Goal: Information Seeking & Learning: Learn about a topic

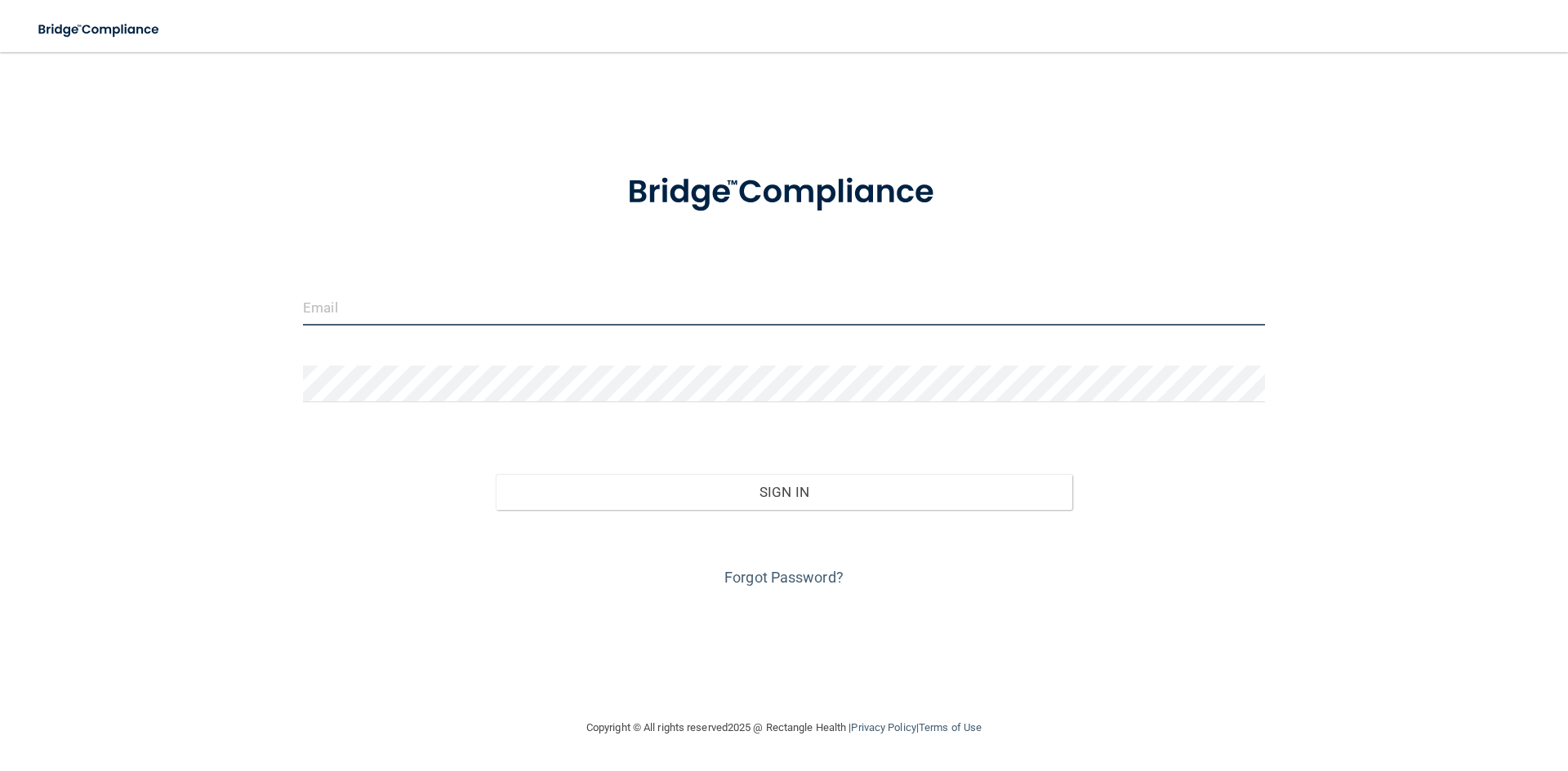
click at [477, 292] on input "email" at bounding box center [784, 307] width 962 height 37
type input "[EMAIL_ADDRESS][DOMAIN_NAME]"
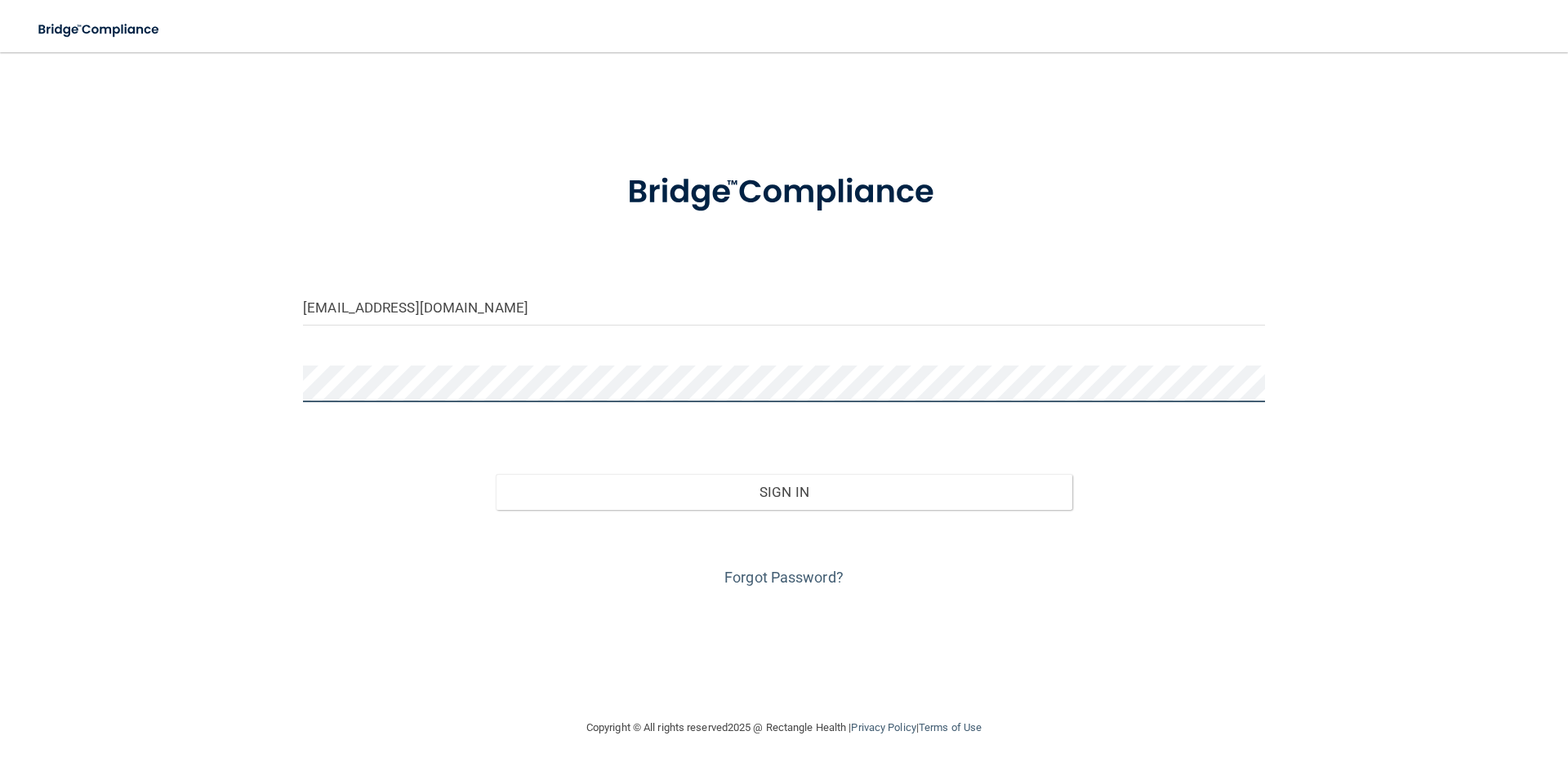
click at [496, 474] on button "Sign In" at bounding box center [784, 492] width 578 height 36
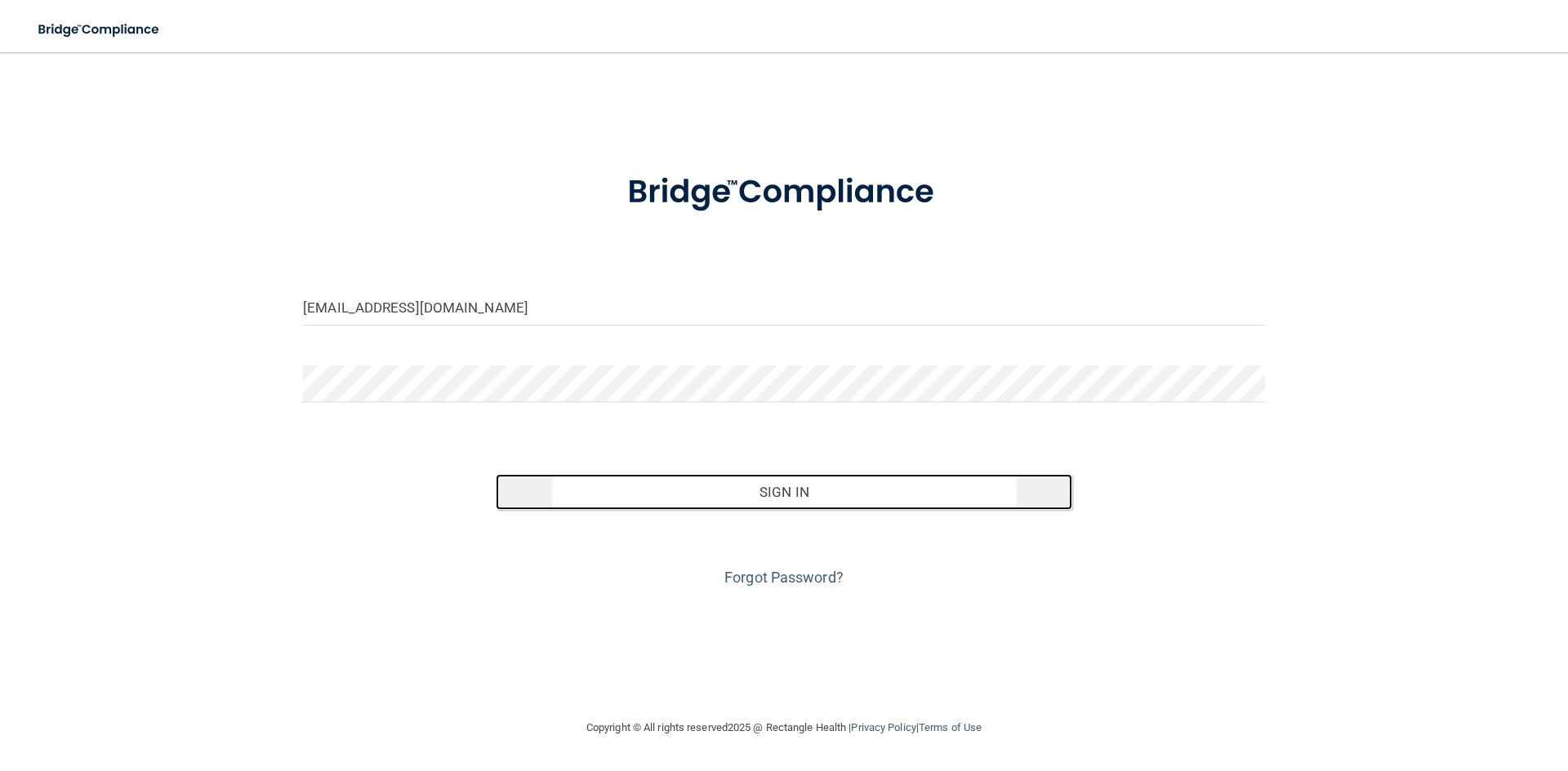
click at [758, 495] on button "Sign In" at bounding box center [784, 492] width 578 height 36
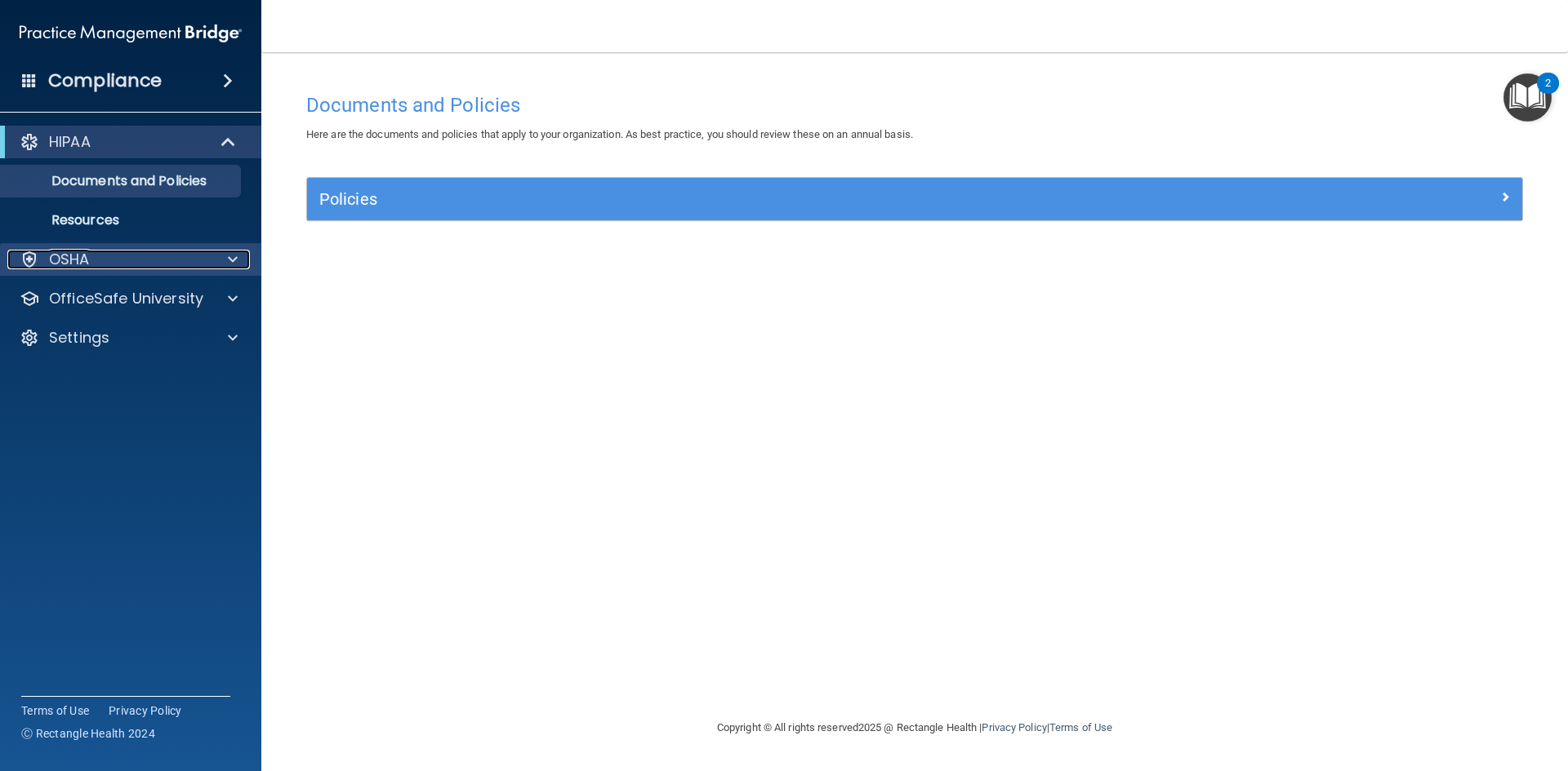
click at [229, 256] on span at bounding box center [233, 259] width 10 height 19
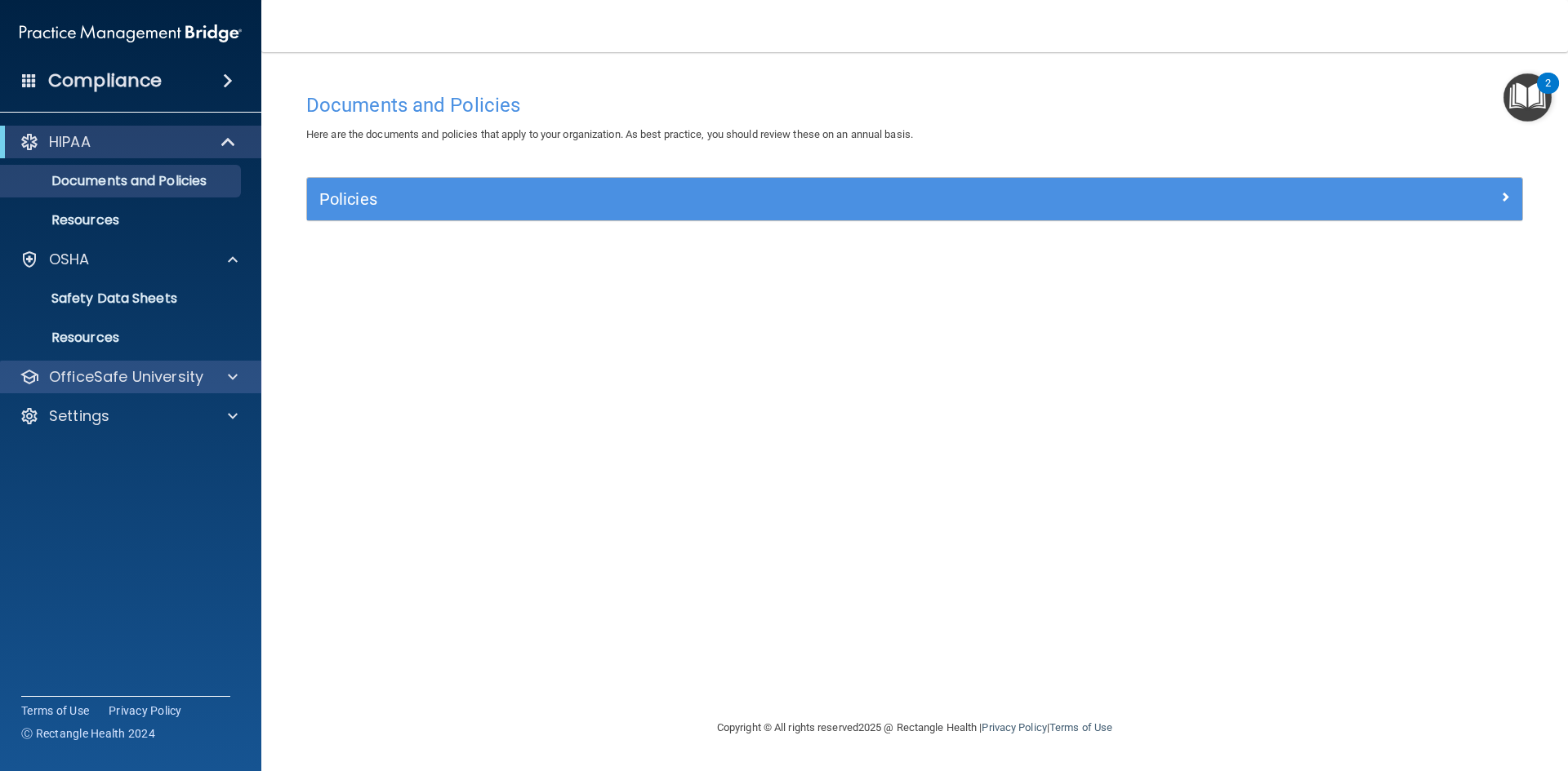
click at [242, 363] on div "OfficeSafe University" at bounding box center [131, 377] width 262 height 33
click at [240, 372] on div at bounding box center [230, 377] width 41 height 19
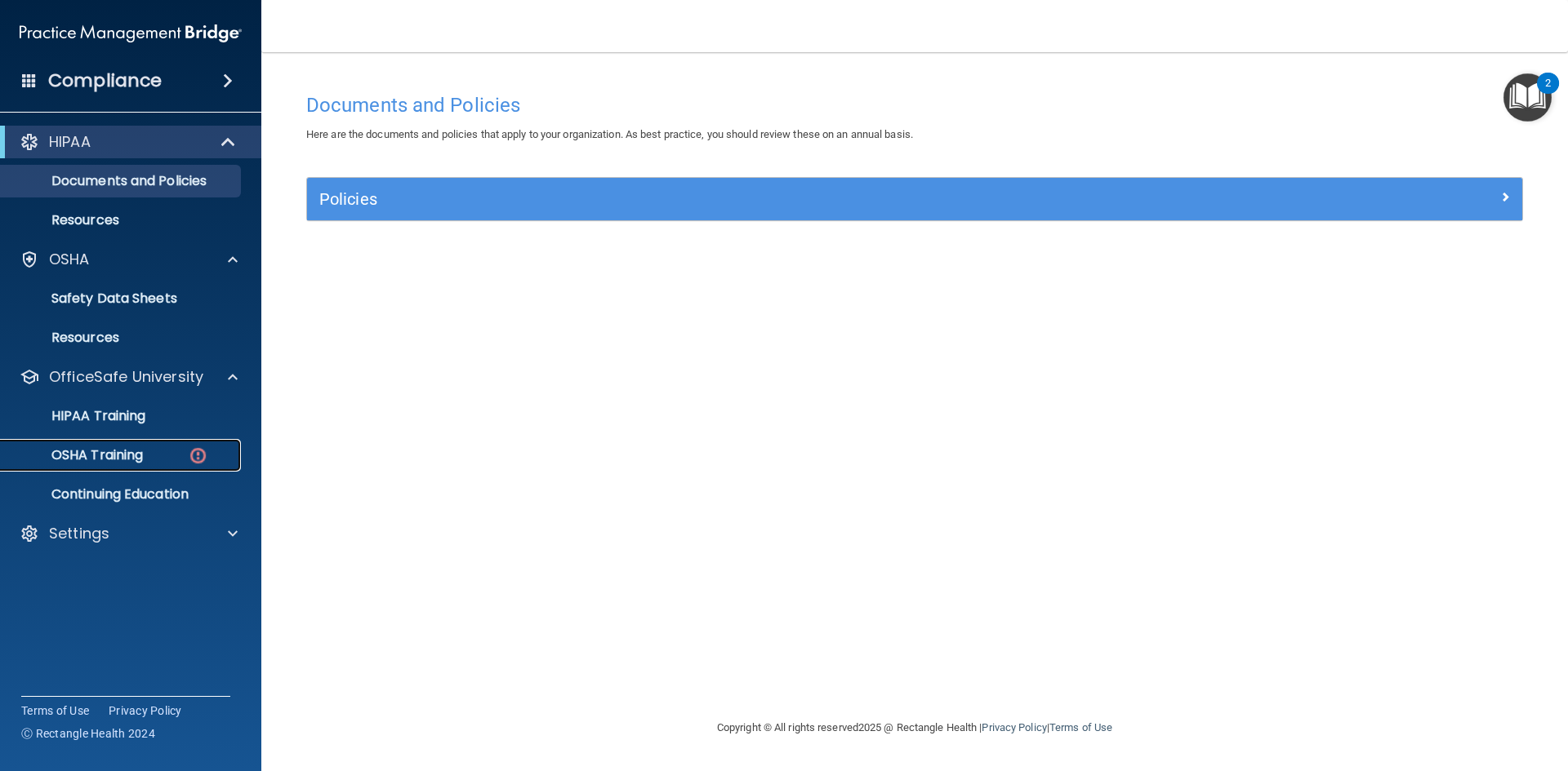
click at [170, 449] on div "OSHA Training" at bounding box center [122, 456] width 223 height 17
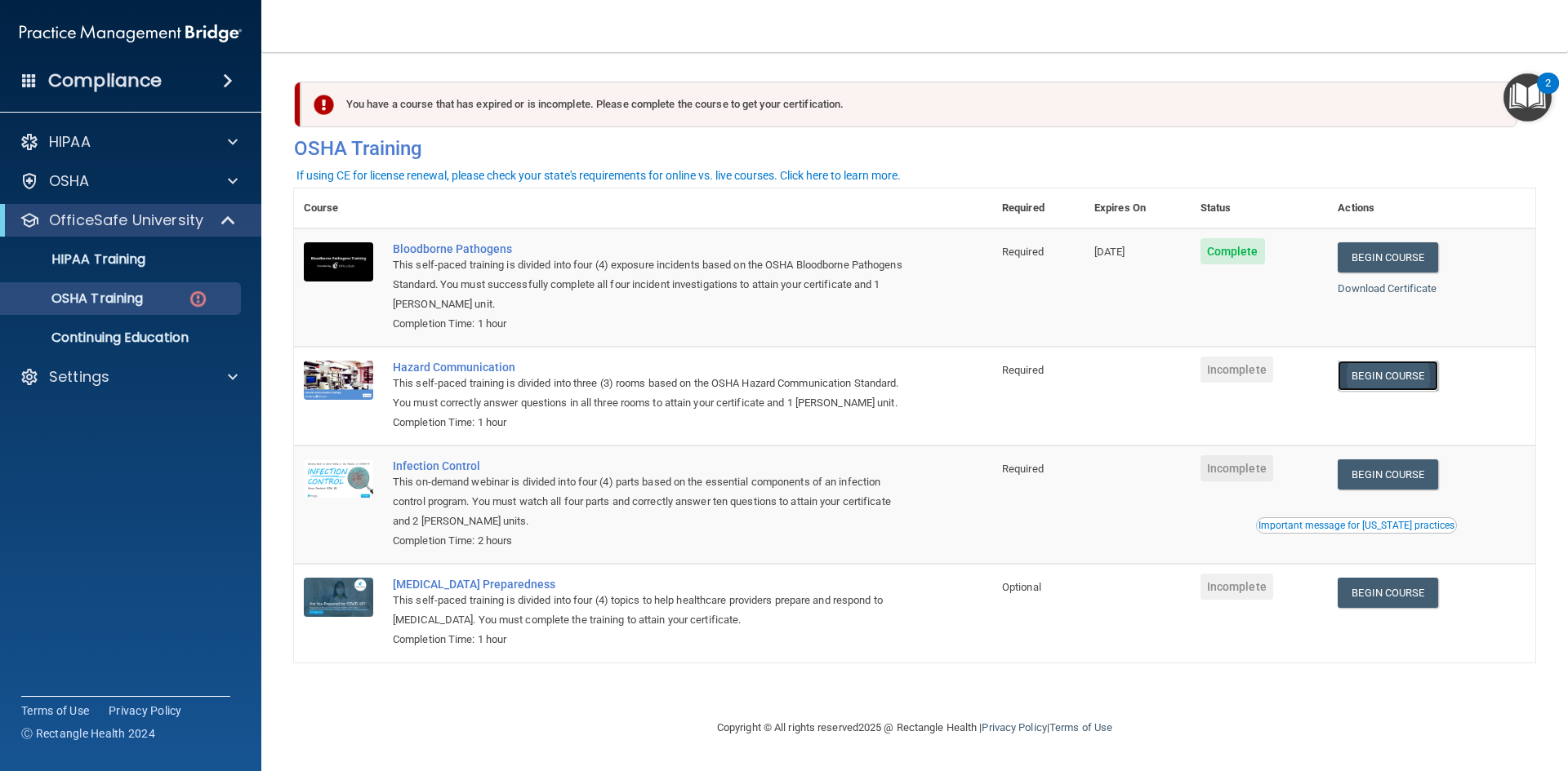
click at [1398, 378] on link "Begin Course" at bounding box center [1387, 376] width 99 height 30
